Goal: Task Accomplishment & Management: Use online tool/utility

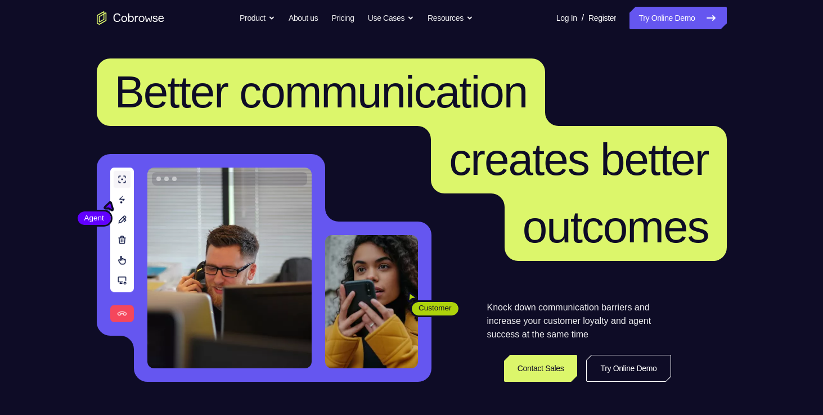
click at [704, 12] on icon at bounding box center [710, 17] width 13 height 13
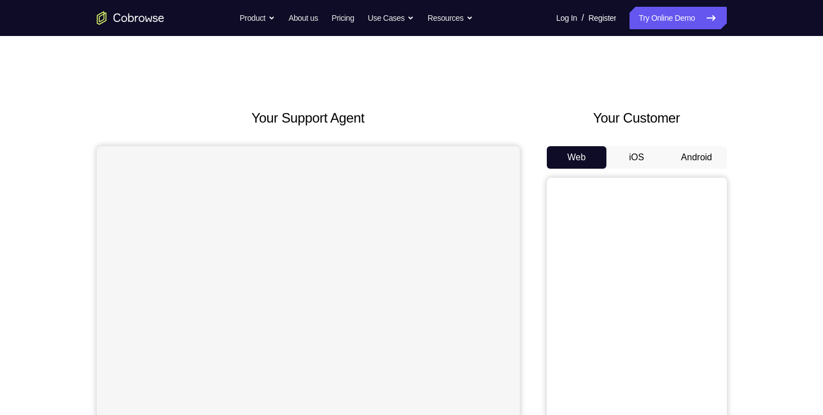
click at [702, 158] on button "Android" at bounding box center [696, 157] width 60 height 22
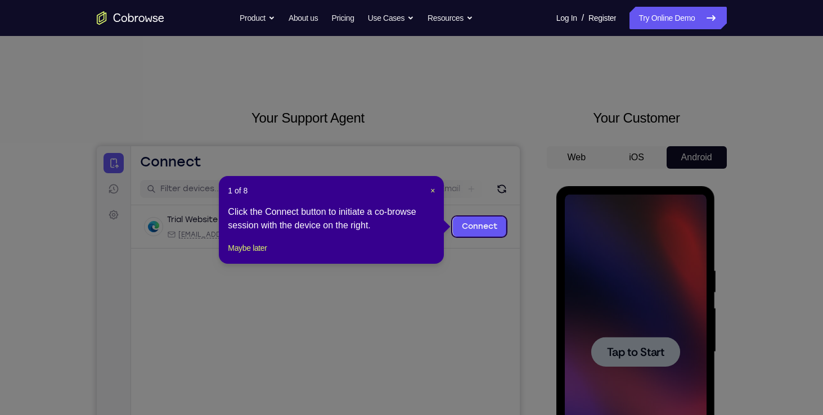
click at [682, 308] on icon at bounding box center [415, 207] width 831 height 415
click at [493, 215] on icon at bounding box center [415, 207] width 831 height 415
click at [464, 216] on icon at bounding box center [415, 207] width 831 height 415
click at [469, 226] on link "Connect" at bounding box center [478, 226] width 53 height 20
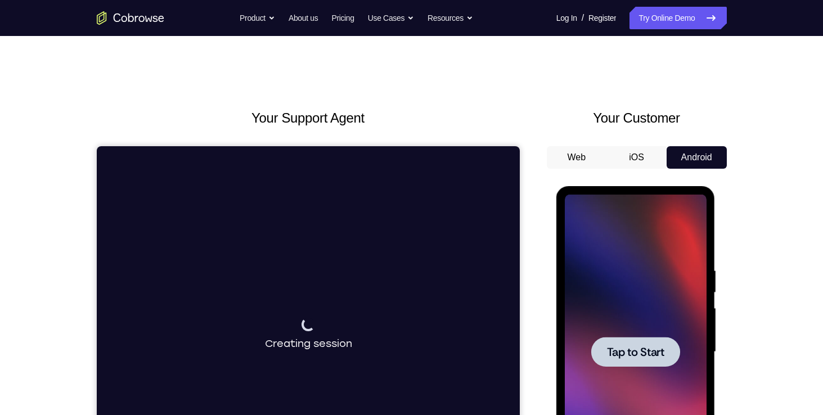
click at [630, 290] on div at bounding box center [635, 352] width 142 height 315
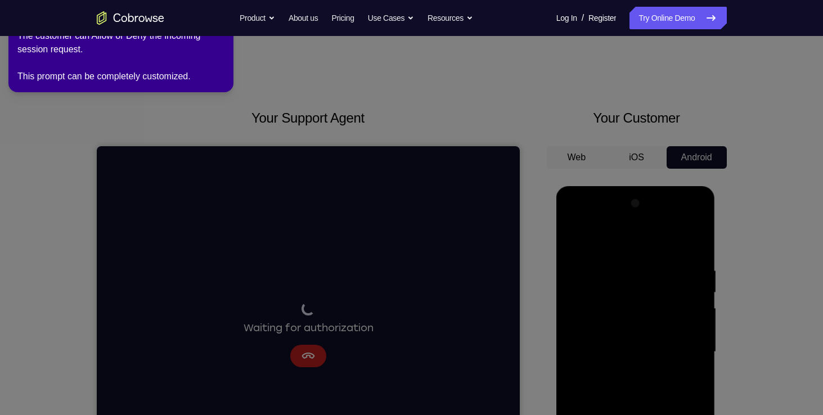
click at [485, 83] on icon at bounding box center [413, 205] width 835 height 419
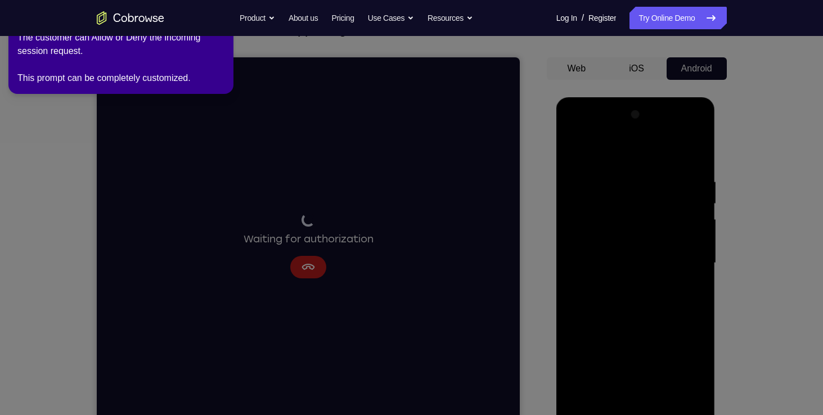
scroll to position [128, 0]
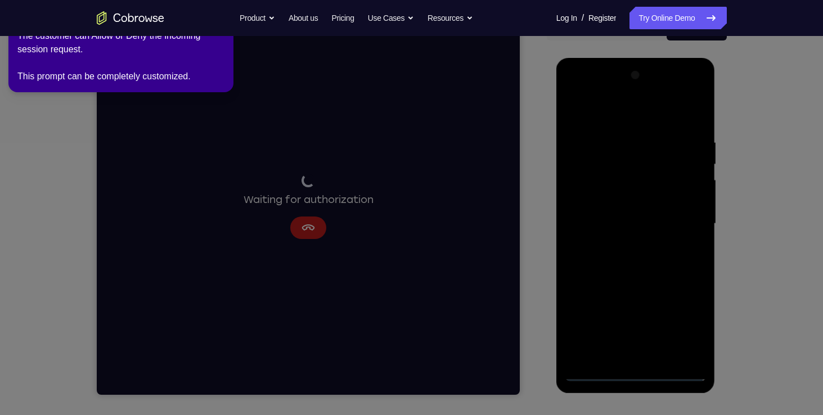
click at [639, 374] on icon at bounding box center [413, 205] width 835 height 419
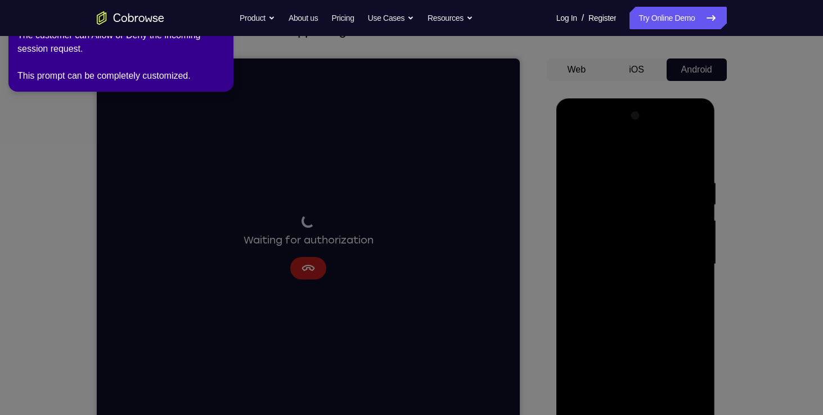
scroll to position [87, 0]
click at [300, 264] on icon at bounding box center [413, 205] width 835 height 419
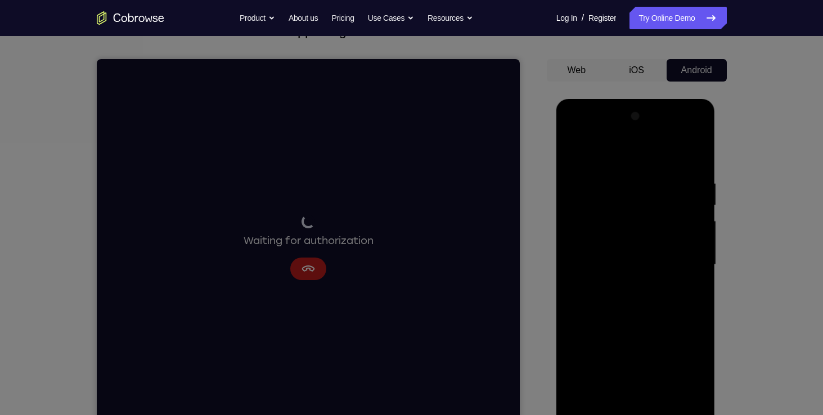
scroll to position [0, 0]
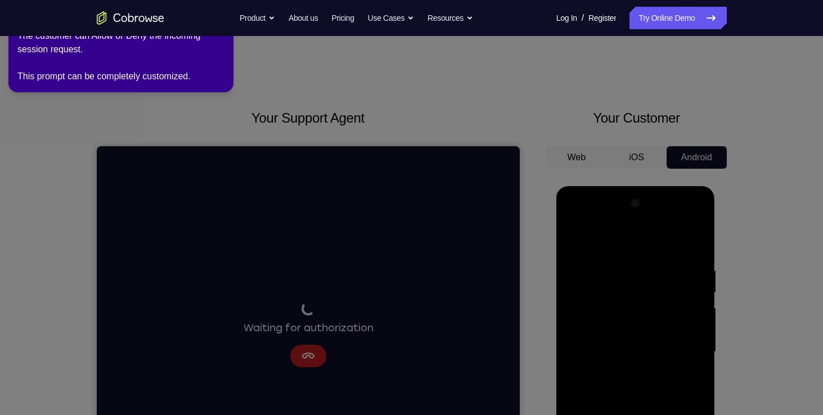
click at [127, 69] on div "The customer can Allow or Deny the incoming session request. This prompt can be…" at bounding box center [120, 56] width 207 height 54
click at [150, 10] on div "Go back Powerful, Flexible and Trustworthy. Avoid all extra friction for both A…" at bounding box center [412, 18] width 720 height 22
click at [150, 16] on icon "Go to the home page" at bounding box center [130, 17] width 67 height 13
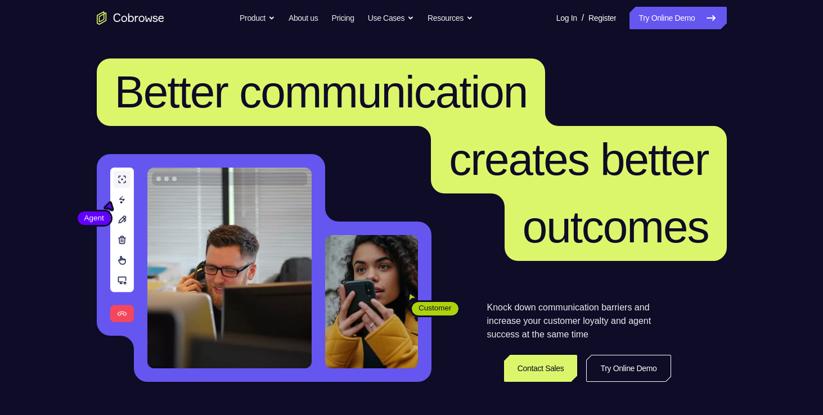
click at [654, 24] on link "Try Online Demo" at bounding box center [677, 18] width 97 height 22
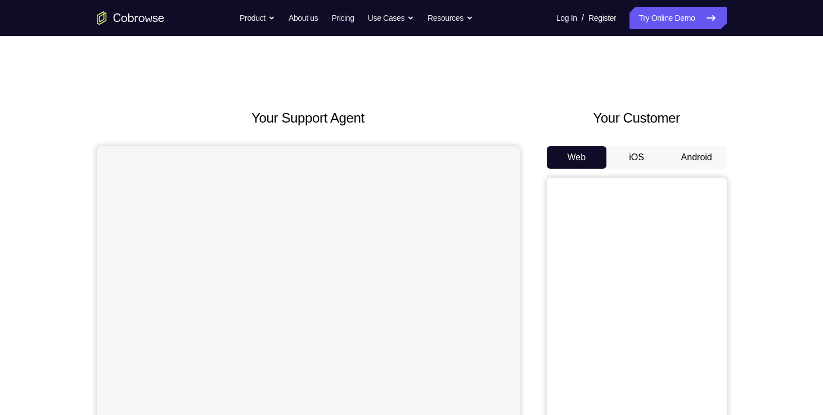
click at [692, 161] on button "Android" at bounding box center [696, 157] width 60 height 22
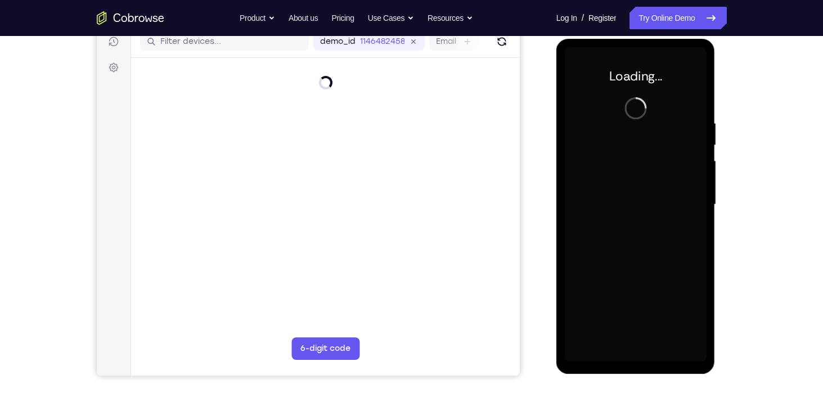
scroll to position [148, 0]
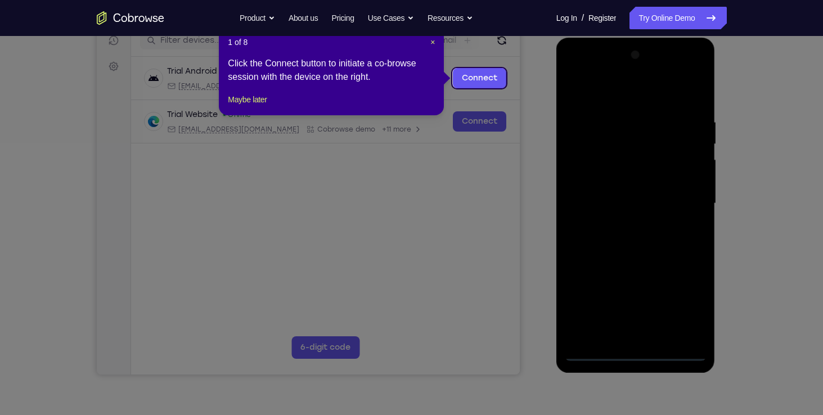
click at [643, 350] on icon at bounding box center [415, 207] width 831 height 415
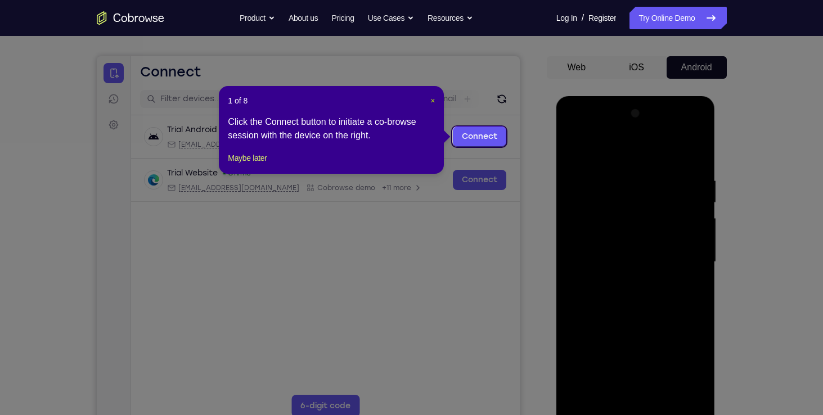
click at [433, 102] on span "×" at bounding box center [432, 100] width 4 height 9
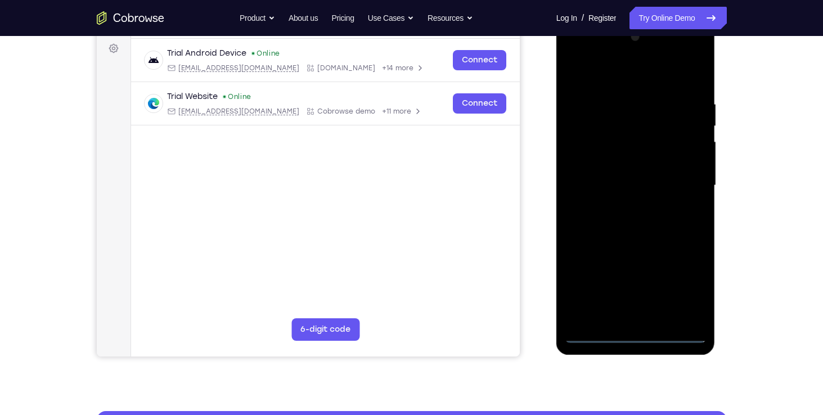
scroll to position [166, 0]
click at [638, 333] on div at bounding box center [635, 185] width 142 height 315
click at [683, 287] on div at bounding box center [635, 185] width 142 height 315
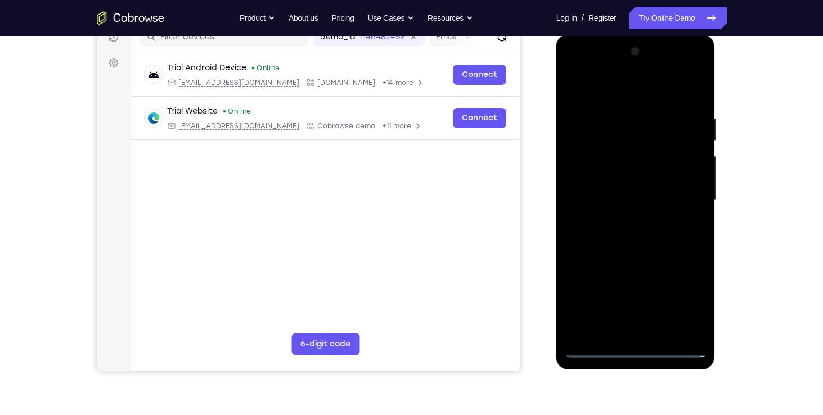
click at [590, 90] on div at bounding box center [635, 200] width 142 height 315
click at [688, 202] on div at bounding box center [635, 200] width 142 height 315
click at [623, 218] on div at bounding box center [635, 200] width 142 height 315
click at [630, 196] on div at bounding box center [635, 200] width 142 height 315
click at [614, 177] on div at bounding box center [635, 200] width 142 height 315
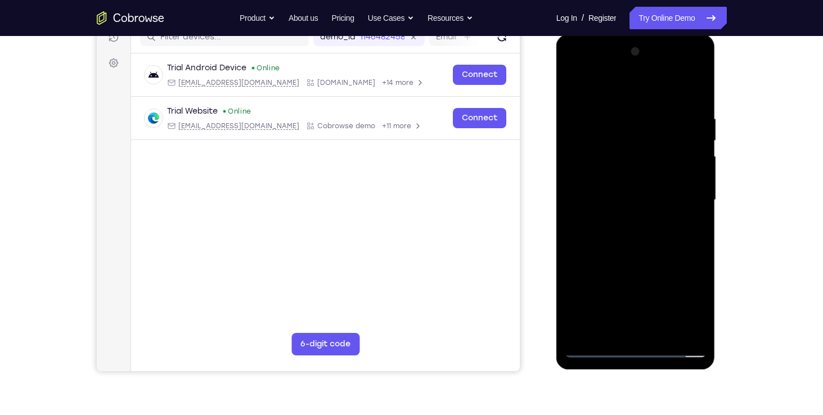
click at [623, 203] on div at bounding box center [635, 200] width 142 height 315
click at [632, 247] on div at bounding box center [635, 200] width 142 height 315
click at [690, 215] on div at bounding box center [635, 200] width 142 height 315
click at [667, 202] on div at bounding box center [635, 200] width 142 height 315
click at [641, 247] on div at bounding box center [635, 200] width 142 height 315
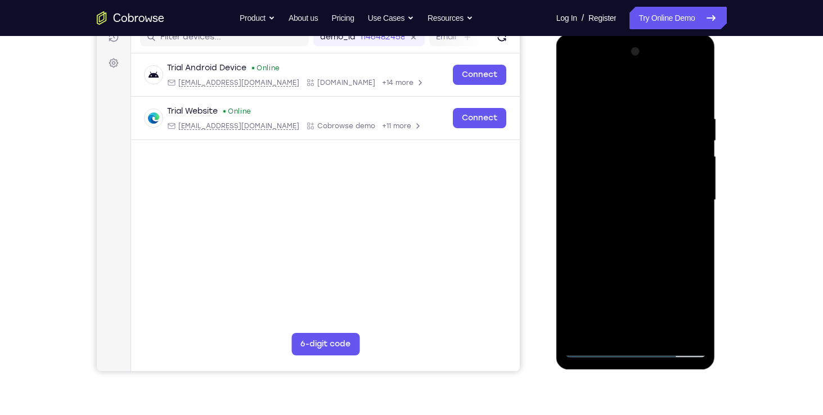
click at [614, 189] on div at bounding box center [635, 200] width 142 height 315
click at [610, 198] on div at bounding box center [635, 200] width 142 height 315
click at [693, 217] on div at bounding box center [635, 200] width 142 height 315
click at [656, 198] on div at bounding box center [635, 200] width 142 height 315
click at [640, 225] on div at bounding box center [635, 200] width 142 height 315
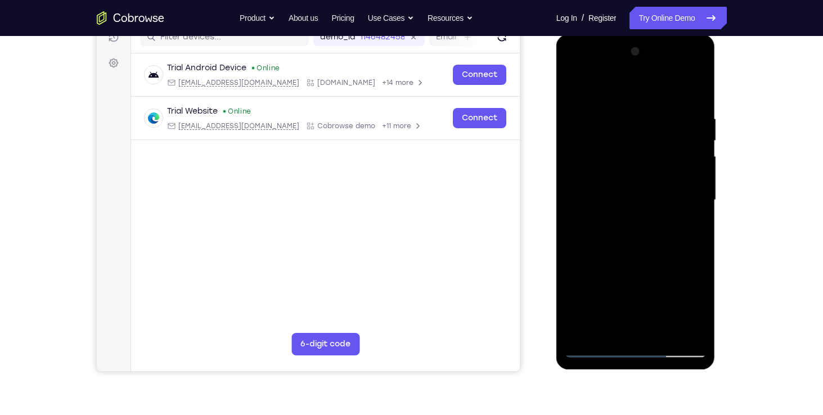
click at [680, 216] on div at bounding box center [635, 200] width 142 height 315
click at [696, 178] on div at bounding box center [635, 200] width 142 height 315
click at [631, 199] on div at bounding box center [635, 200] width 142 height 315
click at [630, 235] on div at bounding box center [635, 200] width 142 height 315
click at [603, 195] on div at bounding box center [635, 200] width 142 height 315
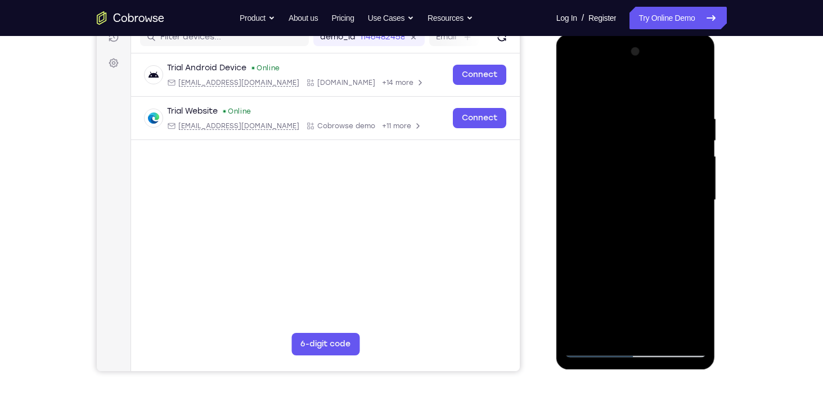
click at [617, 238] on div at bounding box center [635, 200] width 142 height 315
click at [635, 228] on div at bounding box center [635, 200] width 142 height 315
click at [636, 242] on div at bounding box center [635, 200] width 142 height 315
click at [635, 243] on div at bounding box center [635, 200] width 142 height 315
click at [641, 229] on div at bounding box center [635, 200] width 142 height 315
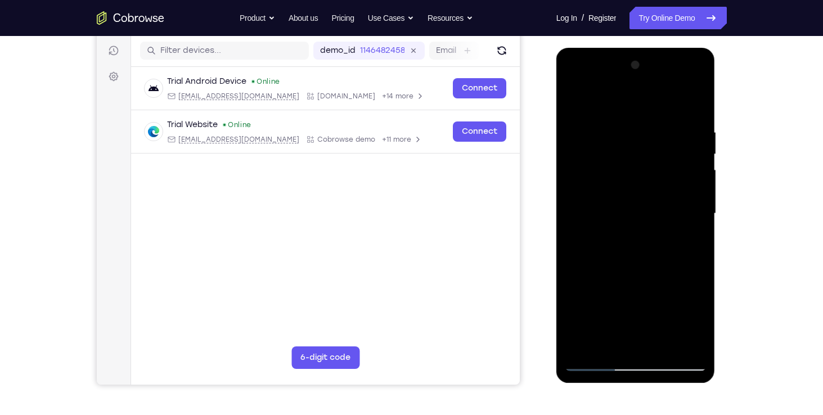
scroll to position [135, 0]
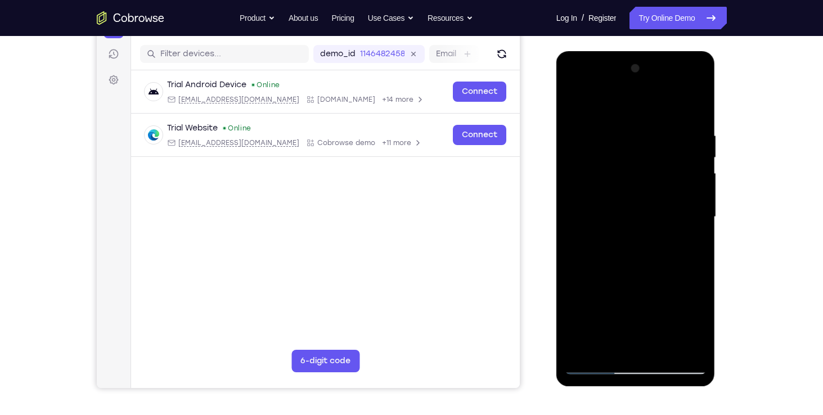
click at [643, 209] on div at bounding box center [635, 217] width 142 height 315
click at [697, 350] on div at bounding box center [635, 217] width 142 height 315
click at [590, 367] on div at bounding box center [635, 217] width 142 height 315
click at [615, 259] on div at bounding box center [635, 217] width 142 height 315
click at [576, 105] on div at bounding box center [635, 217] width 142 height 315
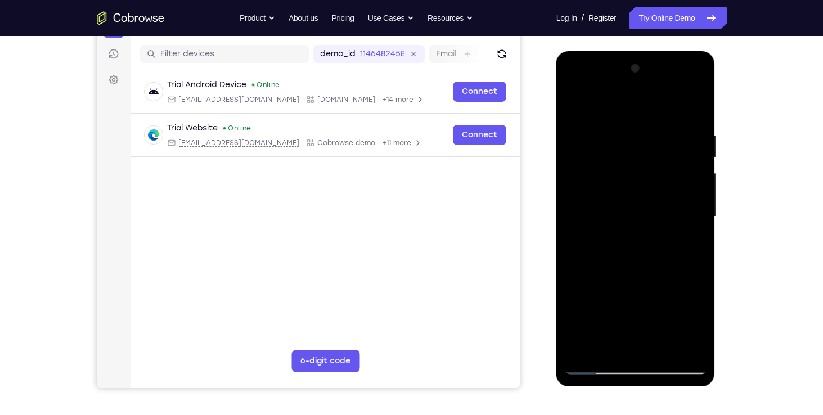
click at [695, 116] on div at bounding box center [635, 217] width 142 height 315
drag, startPoint x: 640, startPoint y: 282, endPoint x: 649, endPoint y: 248, distance: 34.8
click at [649, 248] on div at bounding box center [635, 217] width 142 height 315
click at [665, 353] on div at bounding box center [635, 217] width 142 height 315
click at [651, 275] on div at bounding box center [635, 217] width 142 height 315
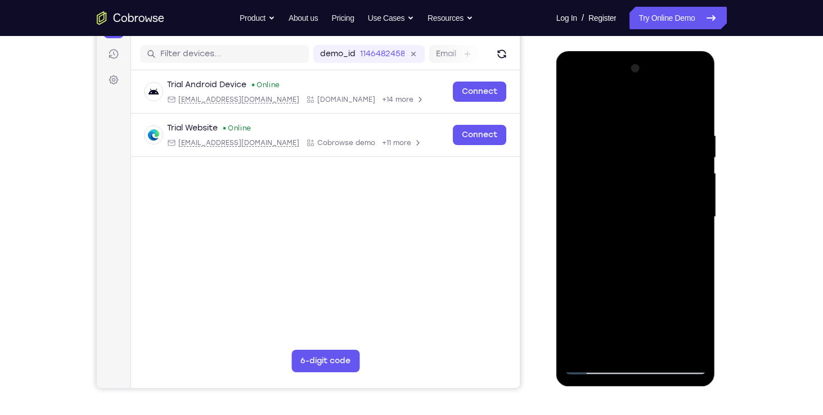
click at [600, 202] on div at bounding box center [635, 217] width 142 height 315
click at [617, 344] on div at bounding box center [635, 217] width 142 height 315
click at [640, 266] on div at bounding box center [635, 217] width 142 height 315
click at [666, 264] on div at bounding box center [635, 217] width 142 height 315
click at [685, 244] on div at bounding box center [635, 217] width 142 height 315
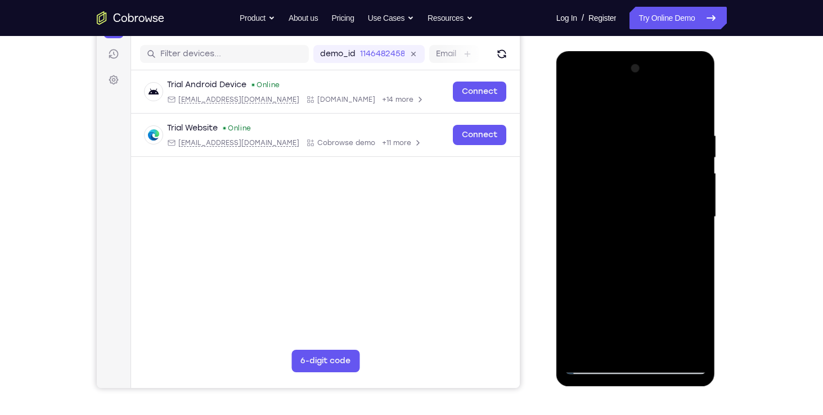
click at [572, 109] on div at bounding box center [635, 217] width 142 height 315
click at [612, 345] on div at bounding box center [635, 217] width 142 height 315
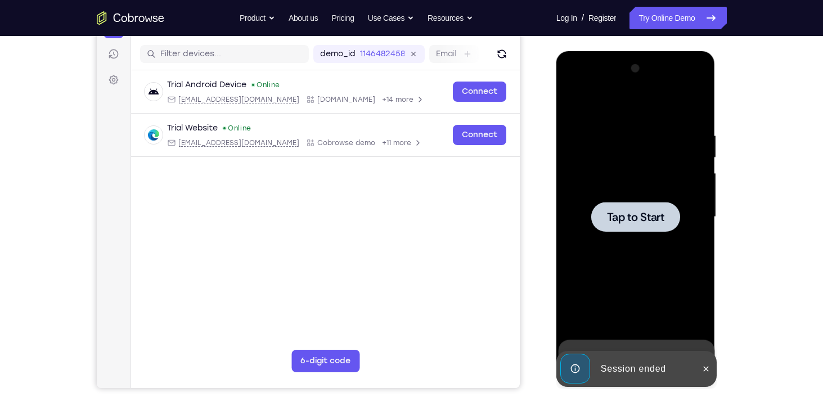
click at [589, 183] on div at bounding box center [635, 217] width 142 height 315
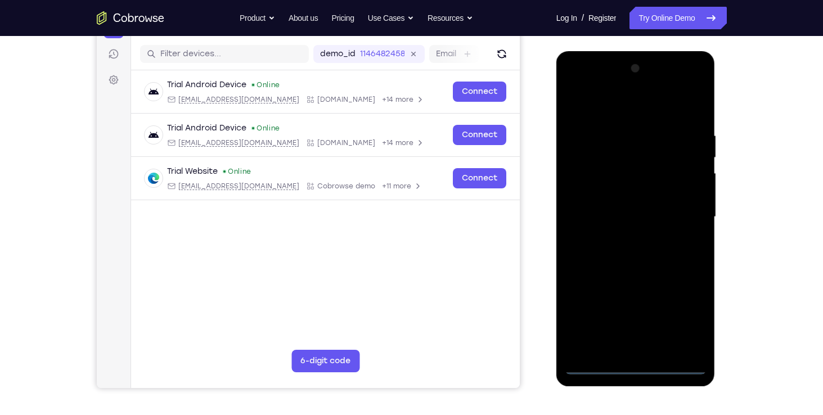
click at [638, 365] on div at bounding box center [635, 217] width 142 height 315
click at [680, 316] on div at bounding box center [635, 217] width 142 height 315
click at [604, 107] on div at bounding box center [635, 217] width 142 height 315
click at [674, 214] on div at bounding box center [635, 217] width 142 height 315
click at [623, 233] on div at bounding box center [635, 217] width 142 height 315
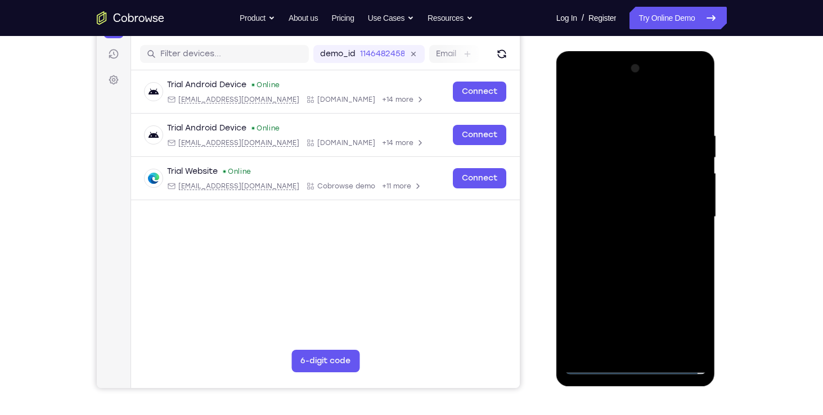
click at [629, 207] on div at bounding box center [635, 217] width 142 height 315
click at [626, 188] on div at bounding box center [635, 217] width 142 height 315
click at [624, 217] on div at bounding box center [635, 217] width 142 height 315
click at [693, 121] on div at bounding box center [635, 217] width 142 height 315
click at [665, 350] on div at bounding box center [635, 217] width 142 height 315
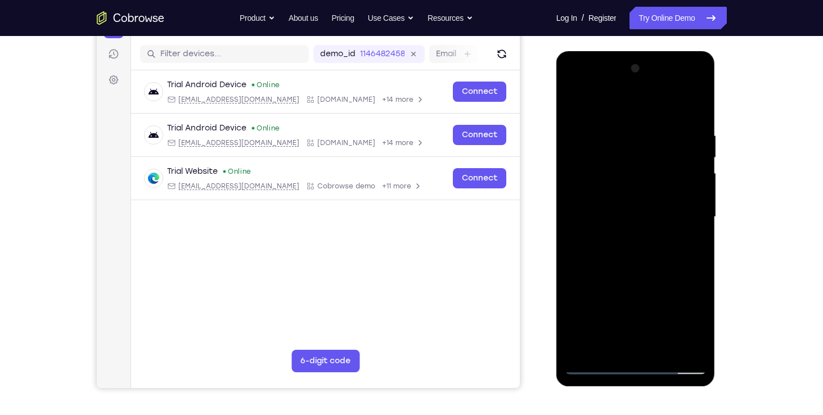
click at [650, 277] on div at bounding box center [635, 217] width 142 height 315
click at [618, 349] on div at bounding box center [635, 217] width 142 height 315
click at [615, 340] on div at bounding box center [635, 217] width 142 height 315
click at [692, 324] on div at bounding box center [635, 217] width 142 height 315
click at [693, 322] on div at bounding box center [635, 217] width 142 height 315
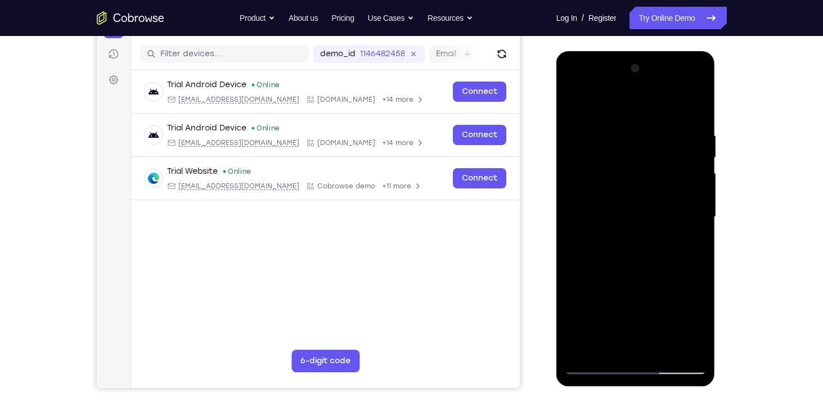
click at [693, 322] on div at bounding box center [635, 217] width 142 height 315
click at [694, 245] on div at bounding box center [635, 217] width 142 height 315
click at [573, 109] on div at bounding box center [635, 217] width 142 height 315
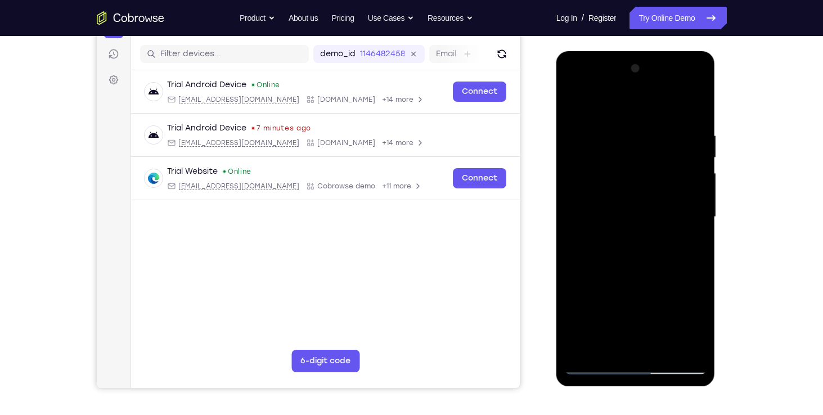
click at [575, 102] on div at bounding box center [635, 217] width 142 height 315
click at [701, 100] on div at bounding box center [635, 217] width 142 height 315
click at [600, 166] on div at bounding box center [635, 217] width 142 height 315
click at [586, 131] on div at bounding box center [635, 217] width 142 height 315
click at [572, 102] on div at bounding box center [635, 217] width 142 height 315
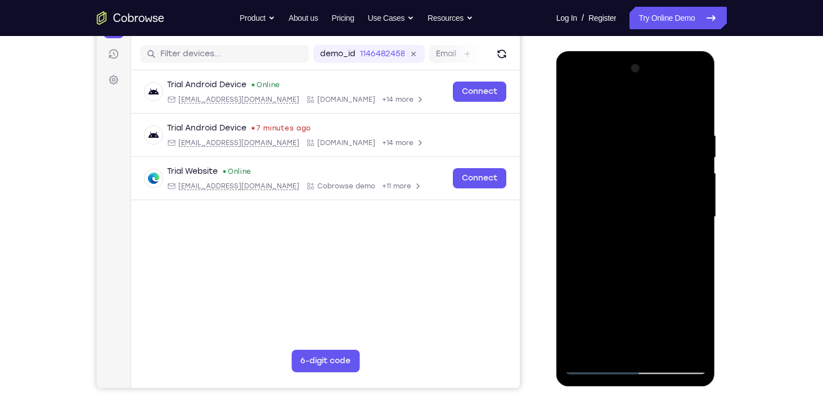
click at [588, 125] on div at bounding box center [635, 217] width 142 height 315
click at [658, 125] on div at bounding box center [635, 217] width 142 height 315
click at [659, 142] on div at bounding box center [635, 217] width 142 height 315
click at [681, 122] on div at bounding box center [635, 217] width 142 height 315
click at [683, 141] on div at bounding box center [635, 217] width 142 height 315
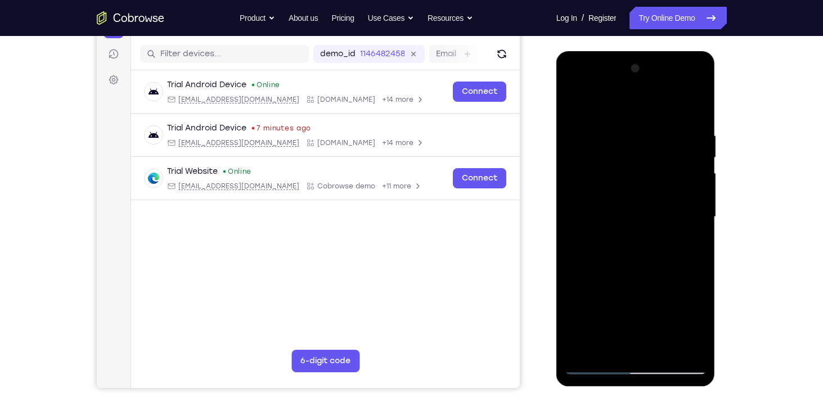
click at [599, 141] on div at bounding box center [635, 217] width 142 height 315
click at [573, 102] on div at bounding box center [635, 217] width 142 height 315
click at [620, 120] on div at bounding box center [635, 217] width 142 height 315
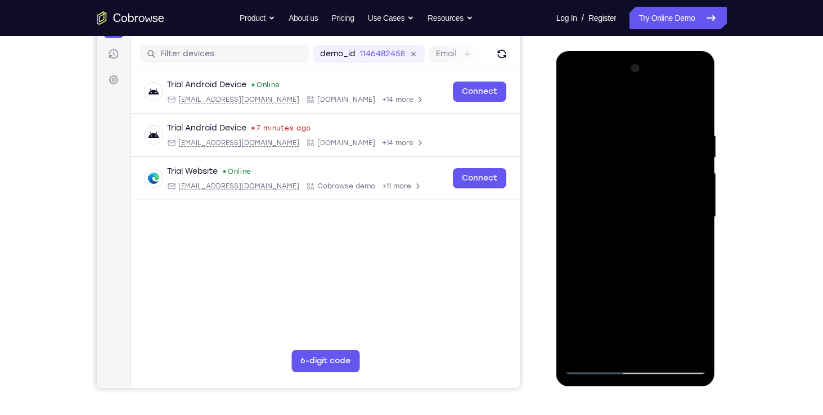
click at [684, 341] on div at bounding box center [635, 217] width 142 height 315
click at [689, 304] on div at bounding box center [635, 217] width 142 height 315
click at [684, 289] on div at bounding box center [635, 217] width 142 height 315
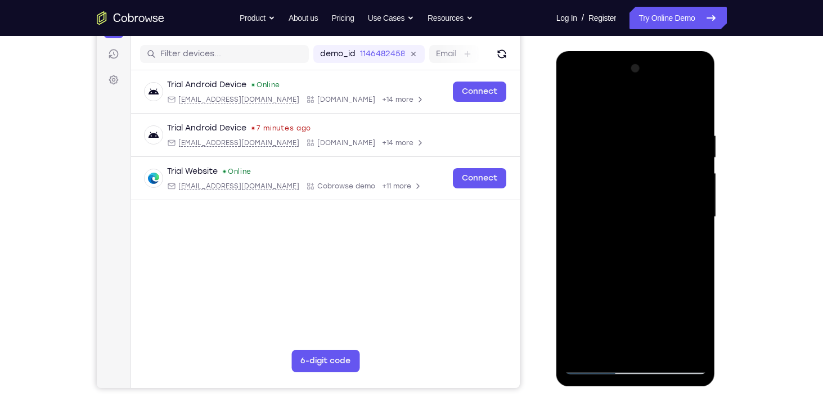
click at [684, 289] on div at bounding box center [635, 217] width 142 height 315
click at [600, 110] on div at bounding box center [635, 217] width 142 height 315
click at [664, 133] on div at bounding box center [635, 217] width 142 height 315
click at [662, 136] on div at bounding box center [635, 217] width 142 height 315
click at [664, 138] on div at bounding box center [635, 217] width 142 height 315
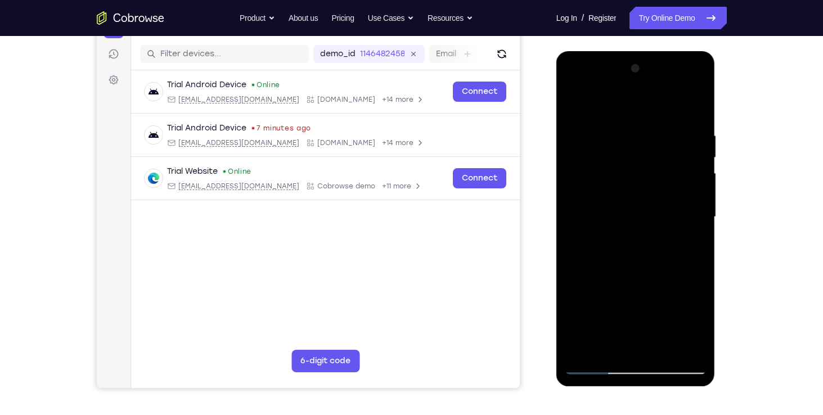
click at [630, 346] on div at bounding box center [635, 217] width 142 height 315
click at [676, 267] on div at bounding box center [635, 217] width 142 height 315
click at [641, 264] on div at bounding box center [635, 217] width 142 height 315
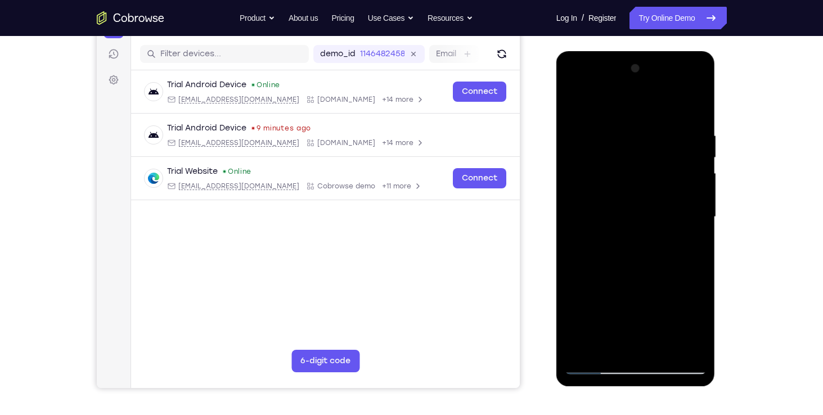
click at [669, 265] on div at bounding box center [635, 217] width 142 height 315
click at [693, 323] on div at bounding box center [635, 217] width 142 height 315
click at [698, 322] on div at bounding box center [635, 217] width 142 height 315
click at [698, 321] on div at bounding box center [635, 217] width 142 height 315
click at [577, 329] on div at bounding box center [635, 217] width 142 height 315
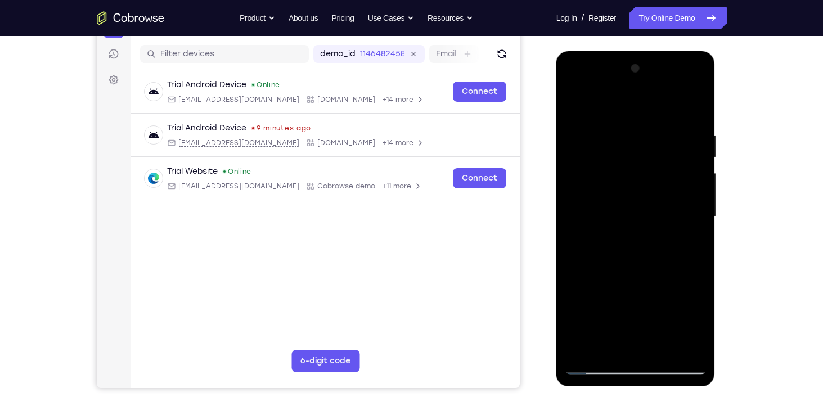
click at [655, 303] on div at bounding box center [635, 217] width 142 height 315
click at [692, 325] on div at bounding box center [635, 217] width 142 height 315
click at [576, 323] on div at bounding box center [635, 217] width 142 height 315
click at [593, 306] on div at bounding box center [635, 217] width 142 height 315
click at [691, 239] on div at bounding box center [635, 217] width 142 height 315
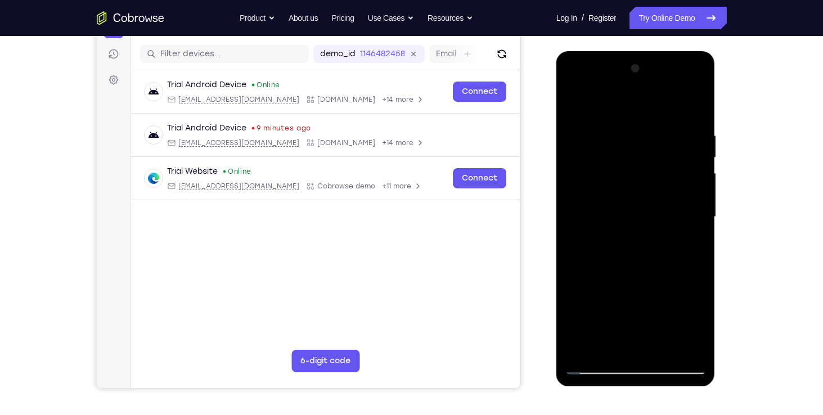
click at [570, 100] on div at bounding box center [635, 217] width 142 height 315
click at [574, 105] on div at bounding box center [635, 217] width 142 height 315
click at [682, 125] on div at bounding box center [635, 217] width 142 height 315
click at [680, 347] on div at bounding box center [635, 217] width 142 height 315
click at [662, 349] on div at bounding box center [635, 217] width 142 height 315
